Goal: Check status: Check status

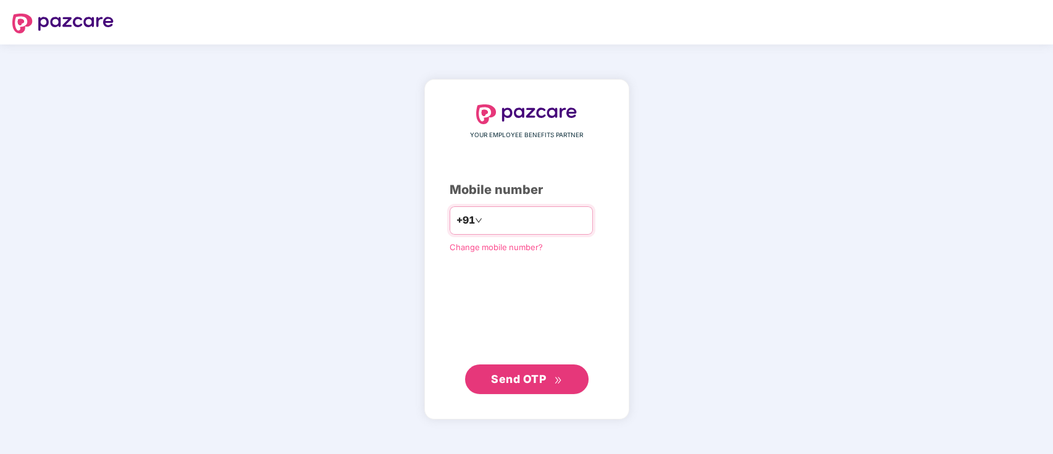
click at [538, 221] on input "number" at bounding box center [535, 221] width 101 height 20
type input "**********"
click at [544, 377] on span "Send OTP" at bounding box center [518, 378] width 55 height 13
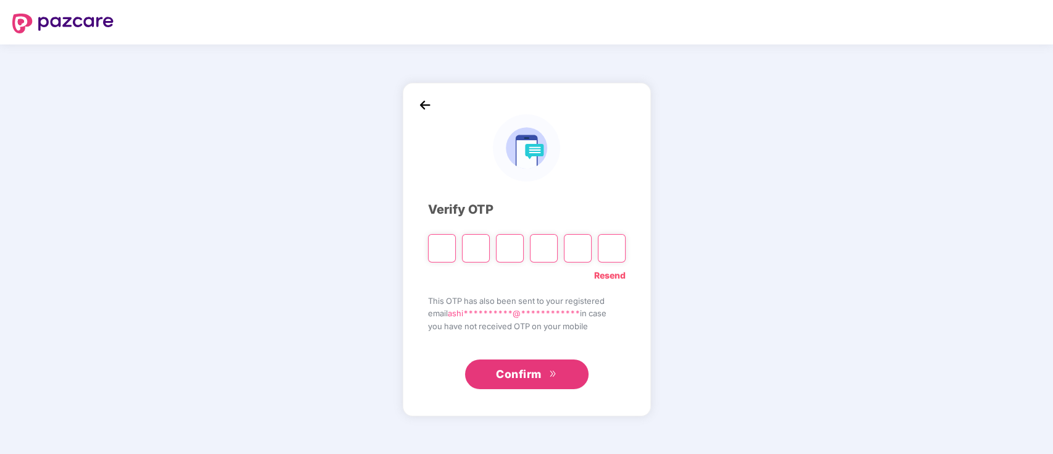
type input "*"
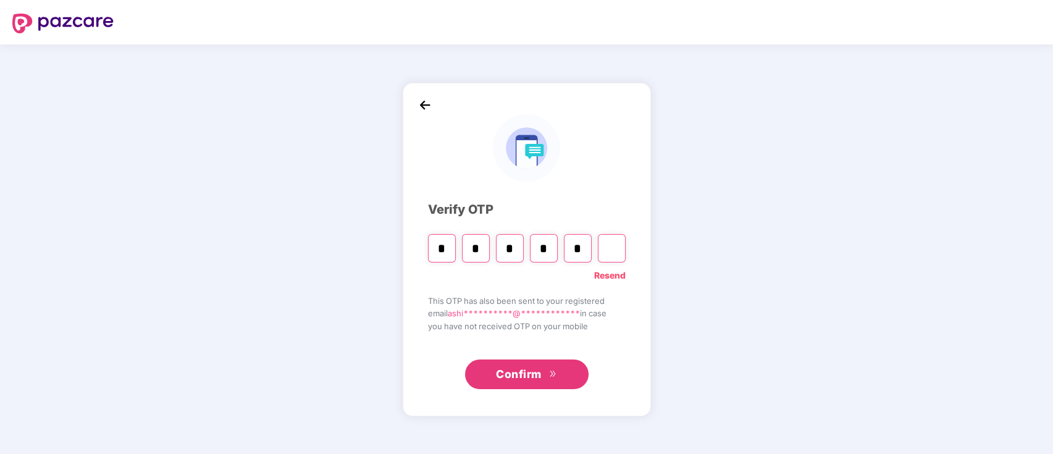
type input "*"
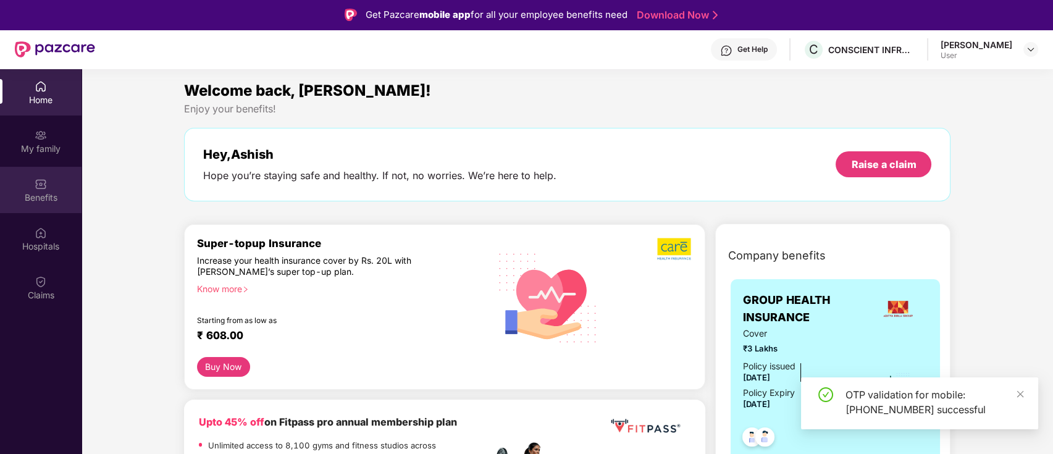
click at [35, 189] on img at bounding box center [41, 184] width 12 height 12
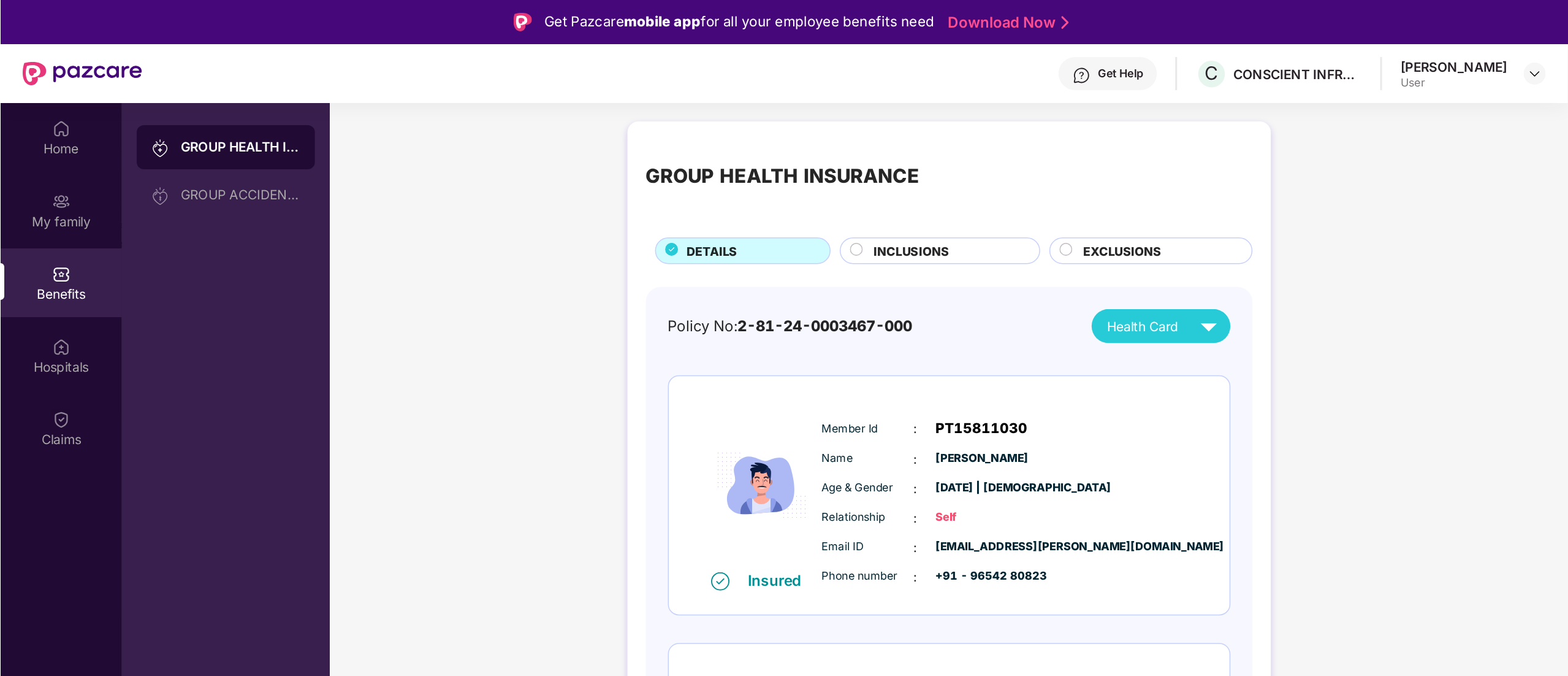
scroll to position [68, 0]
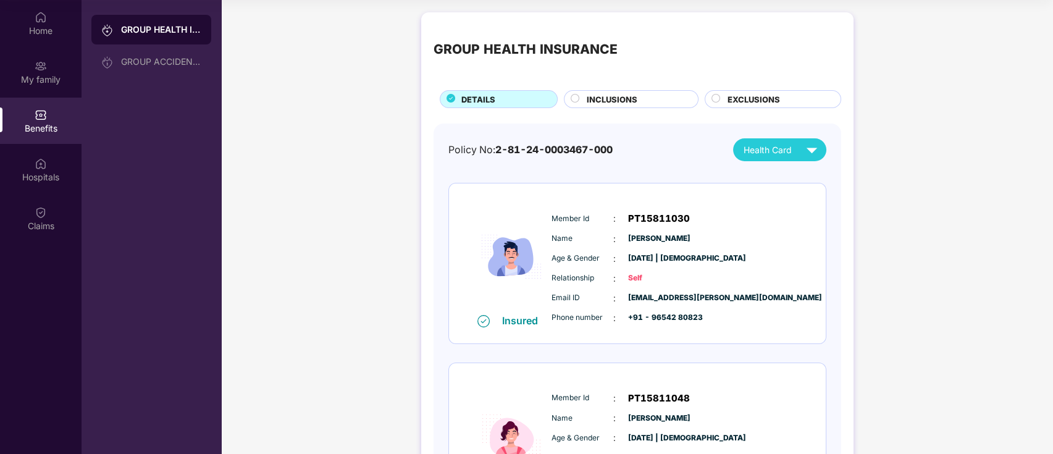
click at [858, 393] on div "GROUP HEALTH INSURANCE DETAILS INCLUSIONS EXCLUSIONS Policy No: 2-81-24-0003467…" at bounding box center [637, 321] width 832 height 630
click at [753, 406] on div "Member Id : PT15811048 Name : [PERSON_NAME] Age & Gender : [DATE] | [DEMOGRAPHI…" at bounding box center [674, 448] width 251 height 126
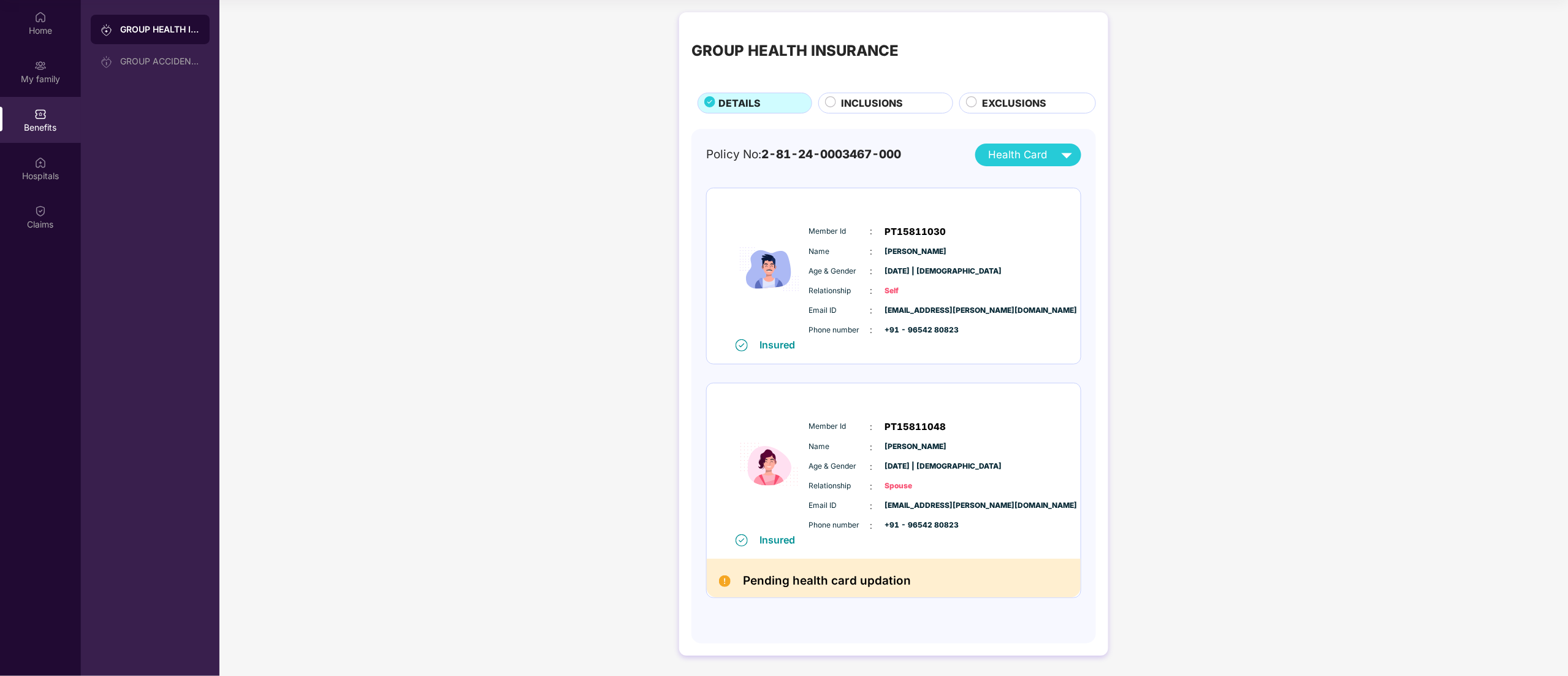
click at [849, 450] on h2 "Pending health card updation" at bounding box center [827, 581] width 168 height 20
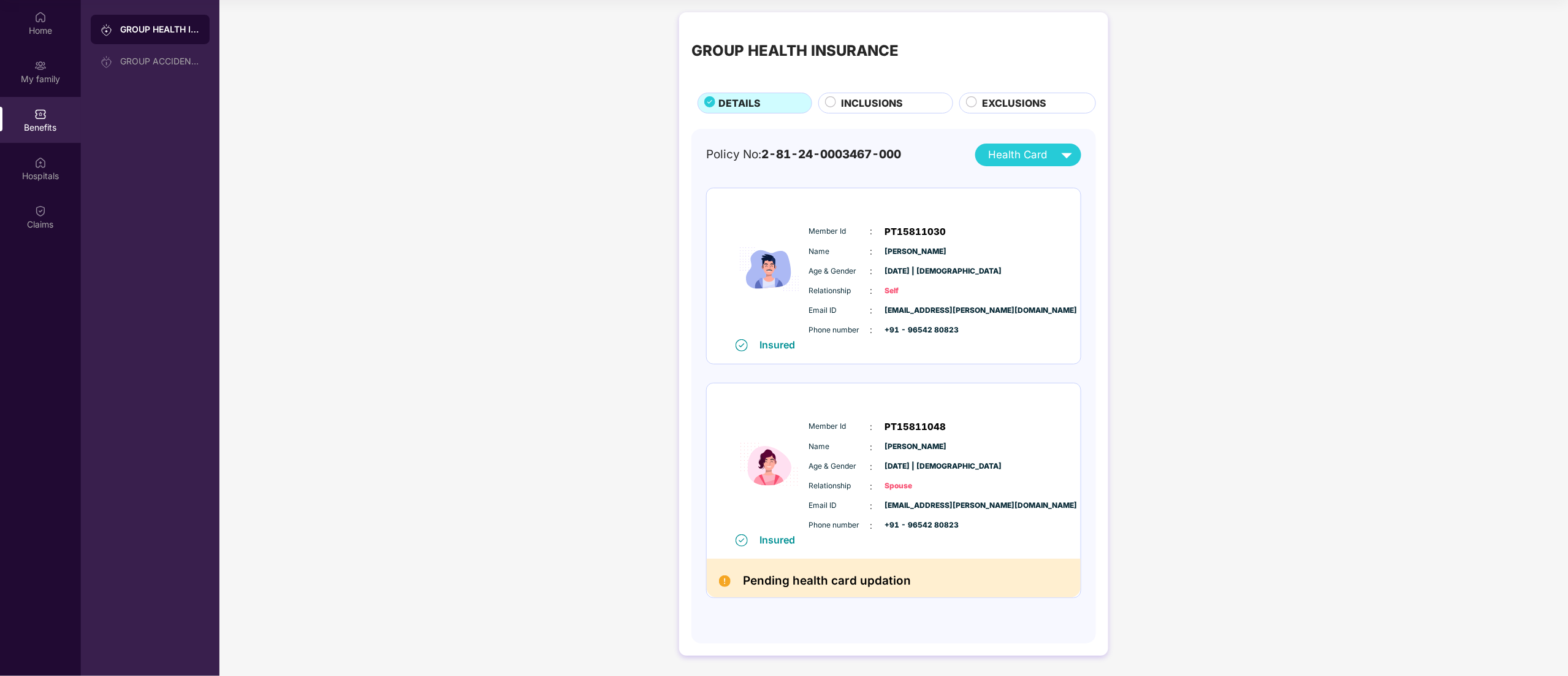
click at [797, 450] on h2 "Pending health card updation" at bounding box center [827, 581] width 168 height 20
click at [800, 450] on h2 "Pending health card updation" at bounding box center [827, 581] width 168 height 20
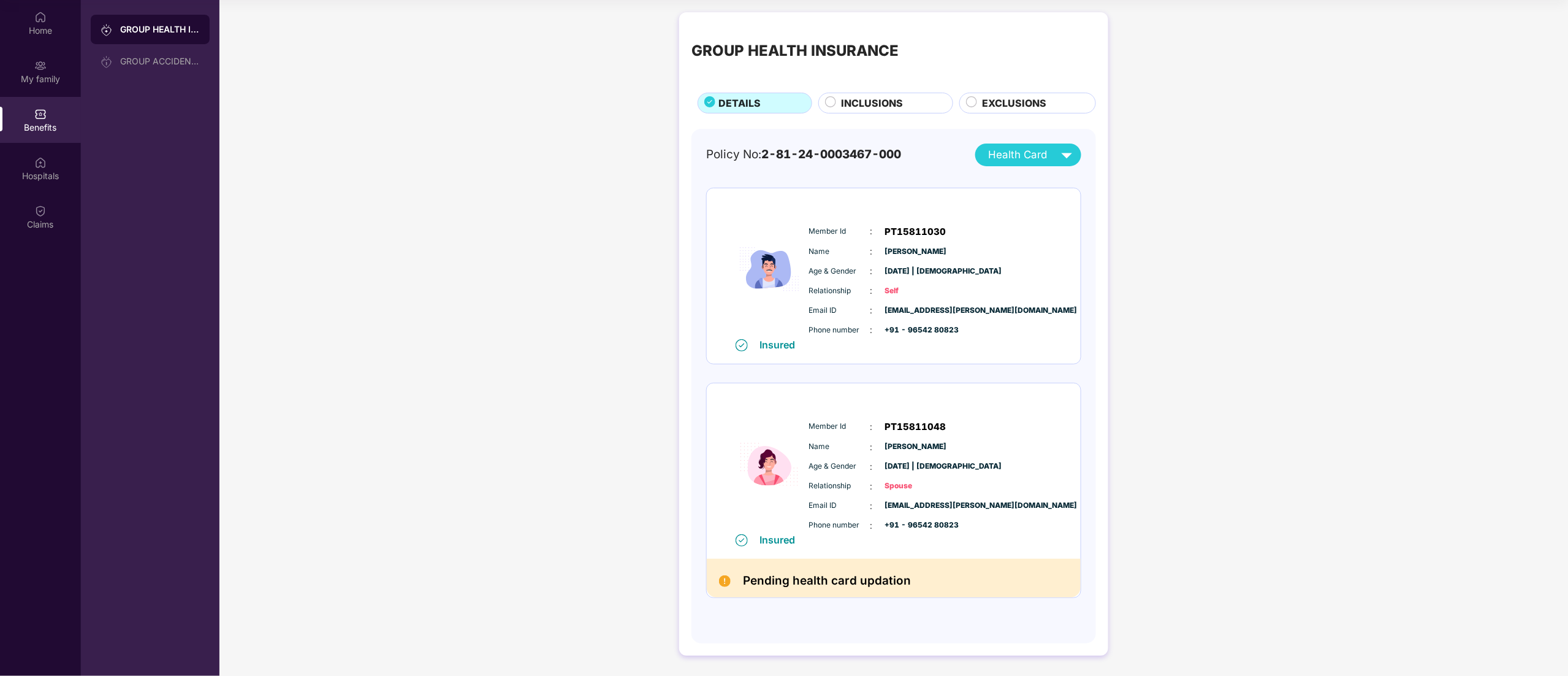
click at [873, 450] on h2 "Pending health card updation" at bounding box center [827, 581] width 168 height 20
click at [930, 450] on div "Pending health card updation" at bounding box center [893, 578] width 374 height 38
drag, startPoint x: 930, startPoint y: 586, endPoint x: 769, endPoint y: 581, distance: 161.1
click at [769, 450] on div "Pending health card updation" at bounding box center [893, 578] width 374 height 38
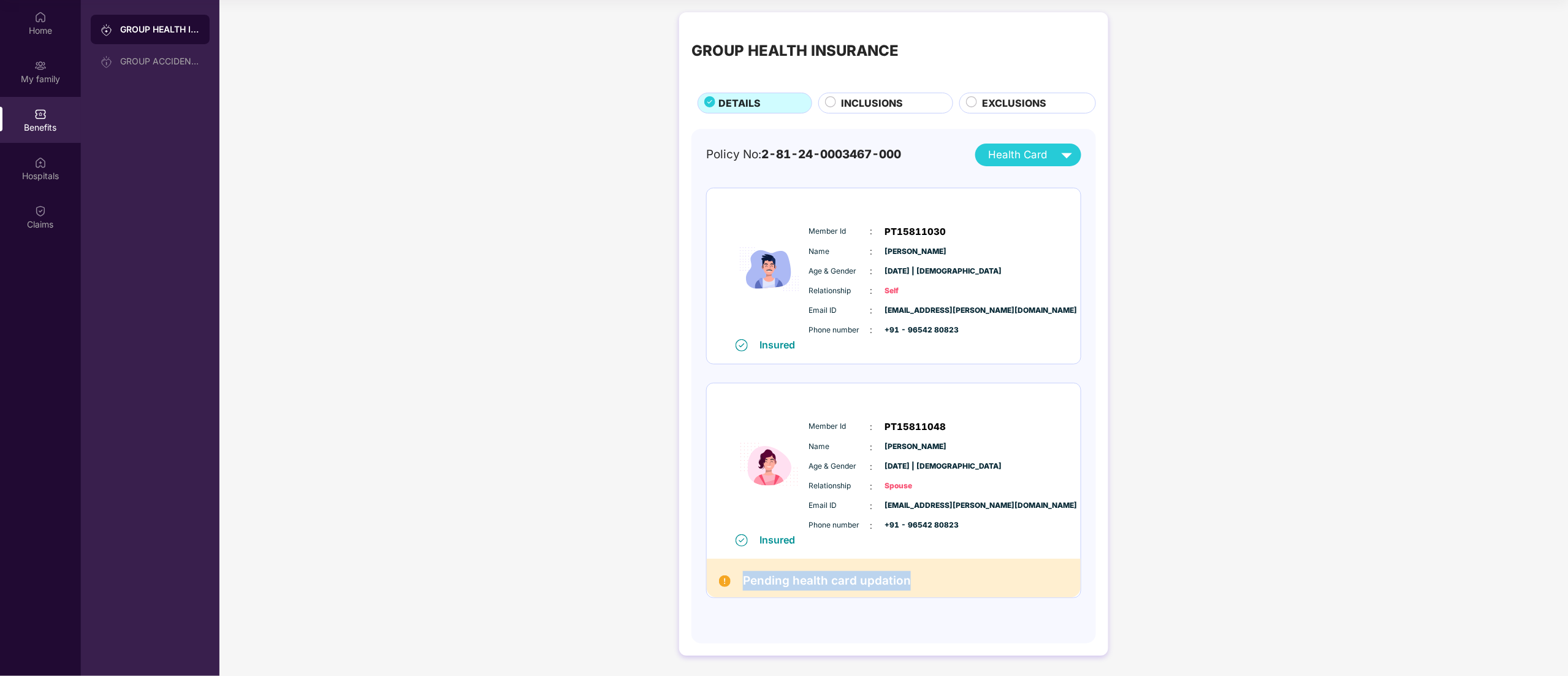
click at [769, 450] on h2 "Pending health card updation" at bounding box center [827, 581] width 168 height 20
click at [556, 281] on div "GROUP HEALTH INSURANCE DETAILS INCLUSIONS EXCLUSIONS Policy No: 2-81-24-0003467…" at bounding box center [893, 339] width 1349 height 668
click at [1025, 203] on div "[PERSON_NAME]" at bounding box center [1028, 208] width 90 height 14
click at [490, 281] on div "GROUP HEALTH INSURANCE DETAILS INCLUSIONS EXCLUSIONS Policy No: 2-81-24-0003467…" at bounding box center [893, 339] width 1349 height 668
click at [447, 225] on div "GROUP HEALTH INSURANCE DETAILS INCLUSIONS EXCLUSIONS Policy No: 2-81-24-0003467…" at bounding box center [893, 339] width 1349 height 668
